Goal: Information Seeking & Learning: Learn about a topic

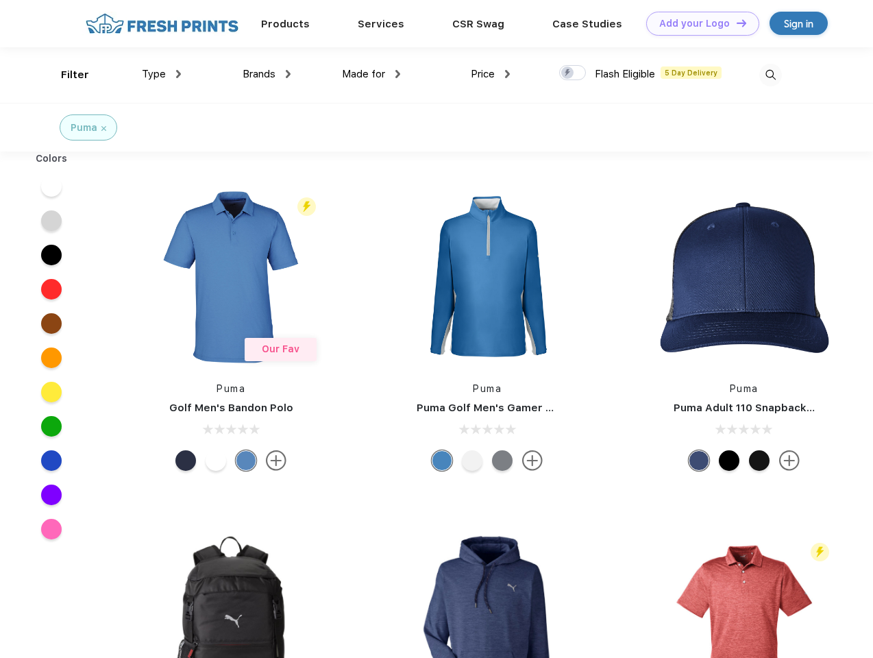
scroll to position [1, 0]
click at [698, 23] on link "Add your Logo Design Tool" at bounding box center [702, 24] width 113 height 24
click at [0, 0] on div "Design Tool" at bounding box center [0, 0] width 0 height 0
click at [735, 23] on link "Add your Logo Design Tool" at bounding box center [702, 24] width 113 height 24
click at [66, 75] on div "Filter" at bounding box center [75, 75] width 28 height 16
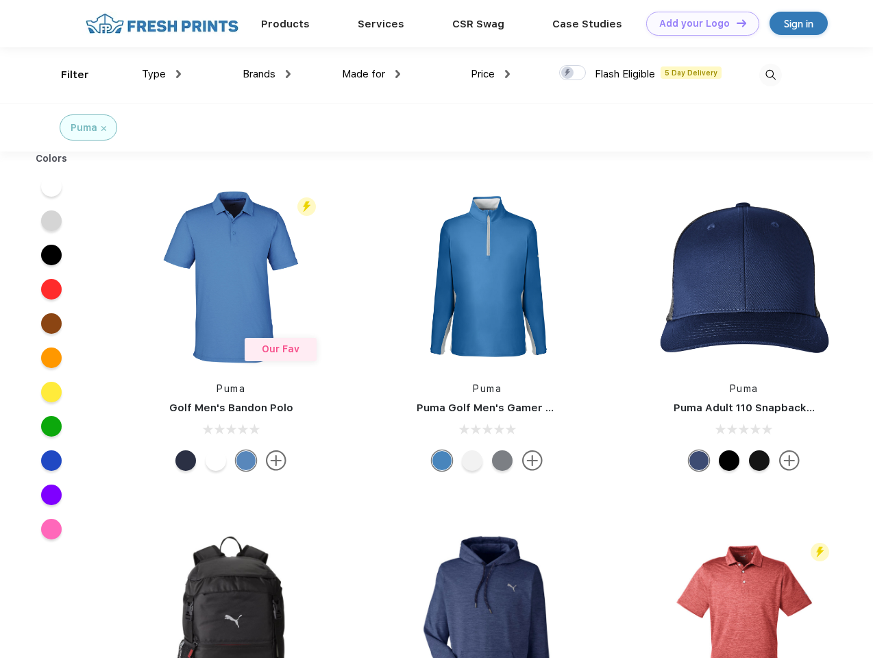
click at [162, 74] on span "Type" at bounding box center [154, 74] width 24 height 12
click at [267, 74] on span "Brands" at bounding box center [259, 74] width 33 height 12
click at [371, 74] on span "Made for" at bounding box center [363, 74] width 43 height 12
click at [491, 74] on span "Price" at bounding box center [483, 74] width 24 height 12
click at [573, 73] on div at bounding box center [572, 72] width 27 height 15
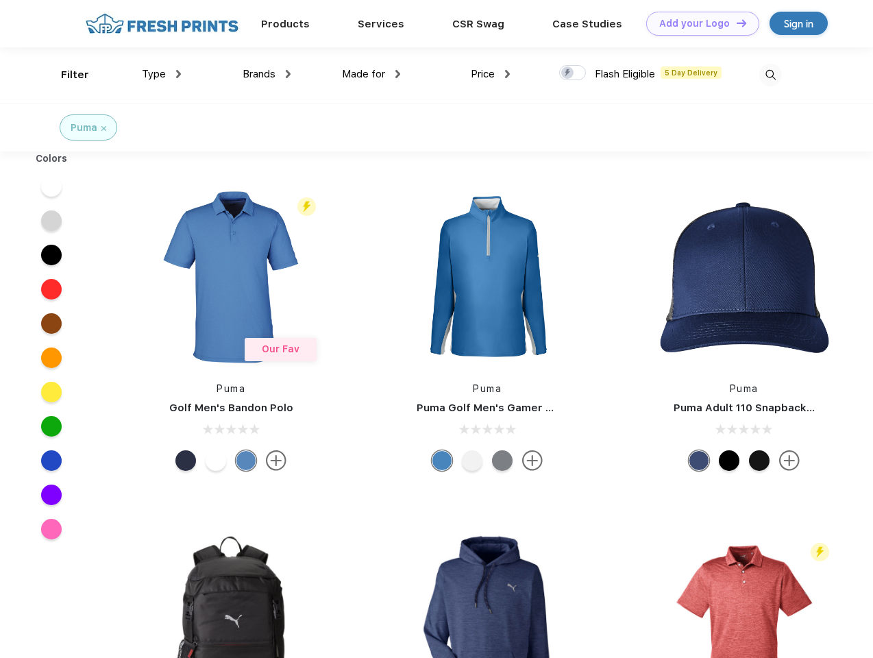
click at [568, 73] on input "checkbox" at bounding box center [563, 68] width 9 height 9
click at [770, 75] on img at bounding box center [770, 75] width 23 height 23
